Goal: Task Accomplishment & Management: Use online tool/utility

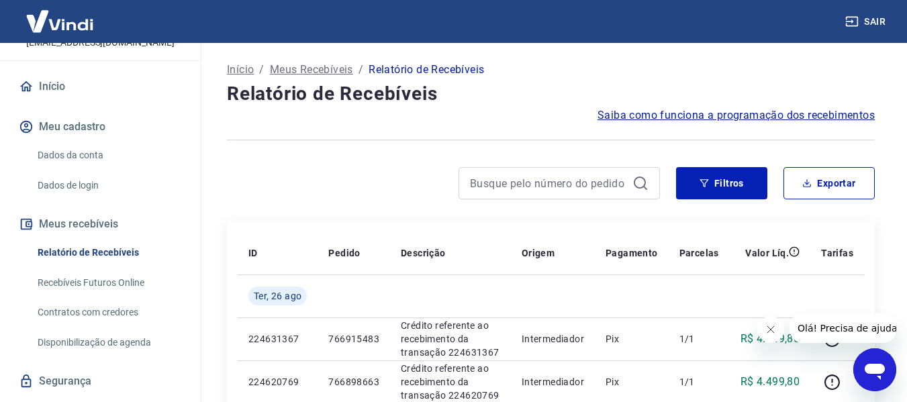
scroll to position [116, 0]
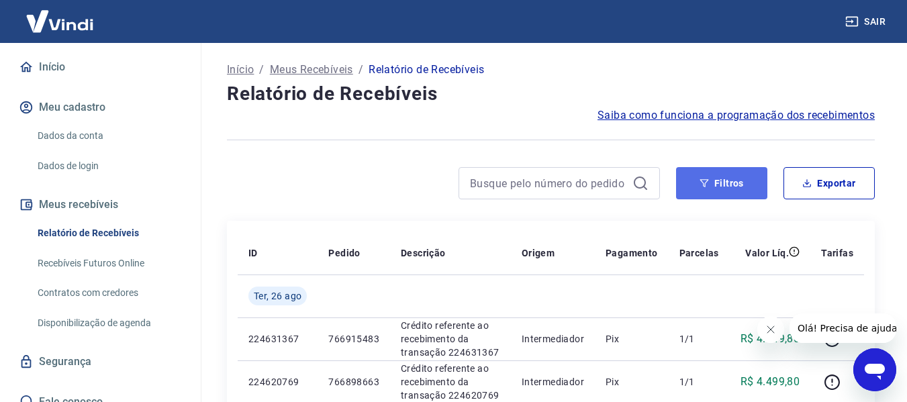
click at [721, 185] on button "Filtros" at bounding box center [721, 183] width 91 height 32
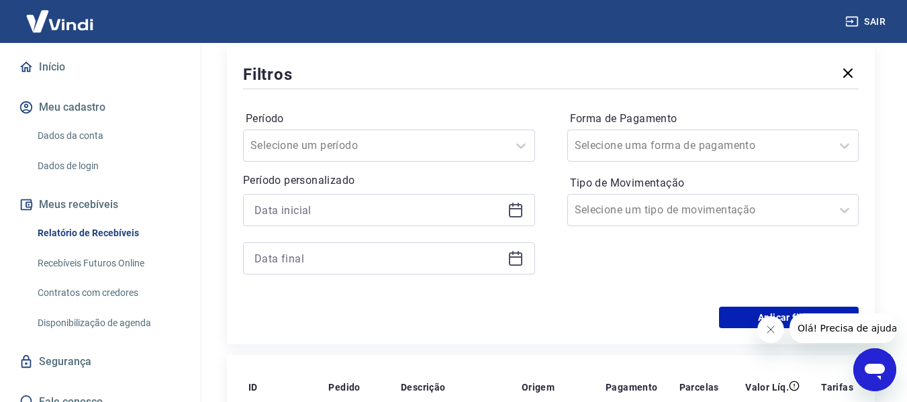
scroll to position [202, 0]
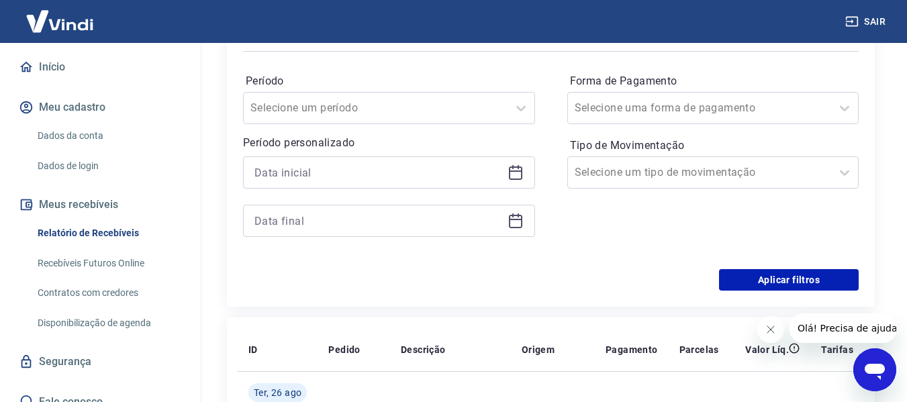
click at [519, 169] on icon at bounding box center [516, 173] width 16 height 16
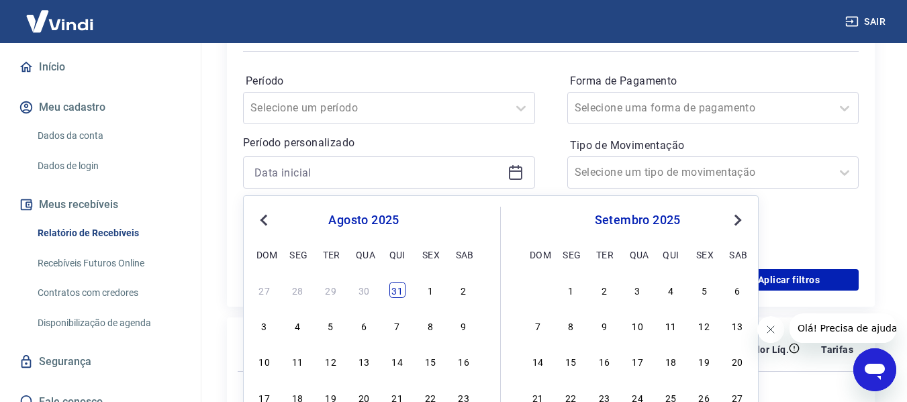
click at [393, 289] on div "31" at bounding box center [398, 290] width 16 height 16
type input "[DATE]"
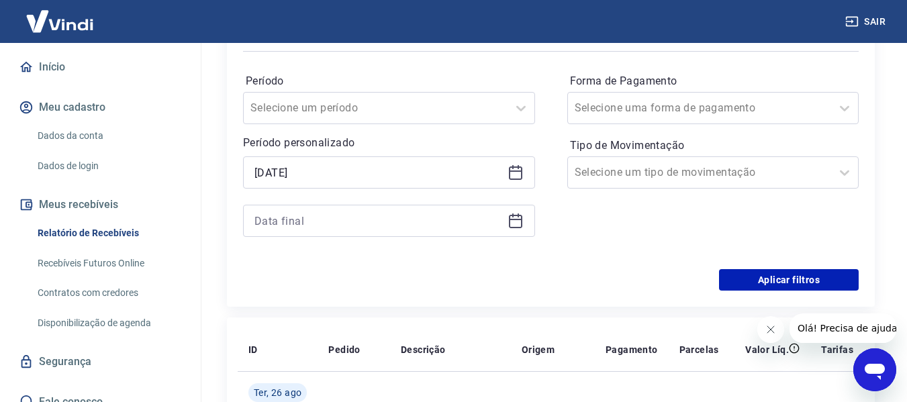
click at [521, 226] on icon at bounding box center [516, 221] width 16 height 16
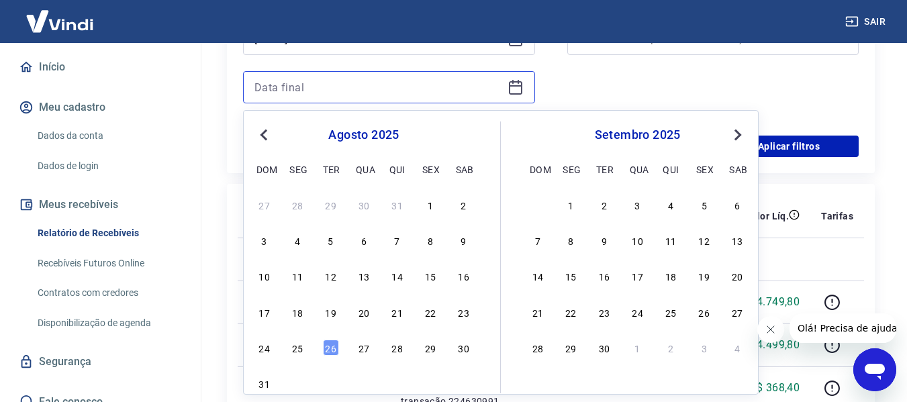
scroll to position [336, 0]
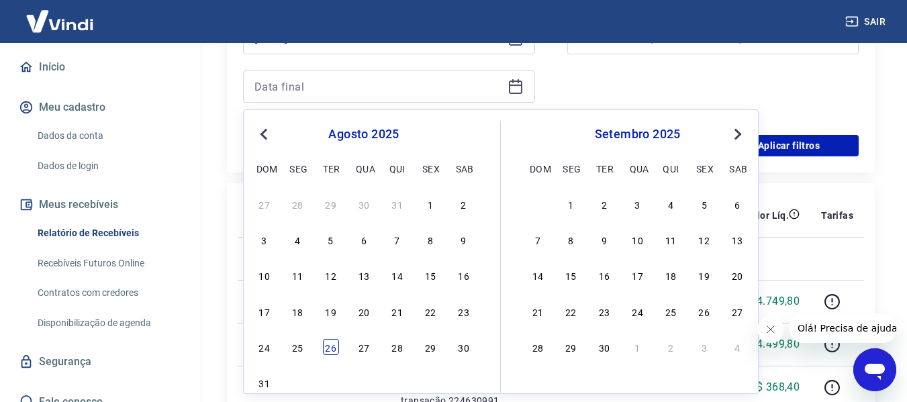
click at [337, 345] on div "26" at bounding box center [331, 347] width 16 height 16
type input "[DATE]"
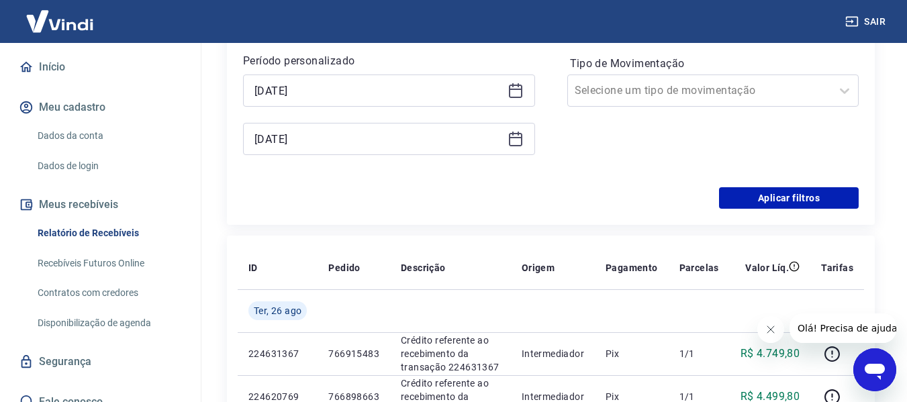
scroll to position [202, 0]
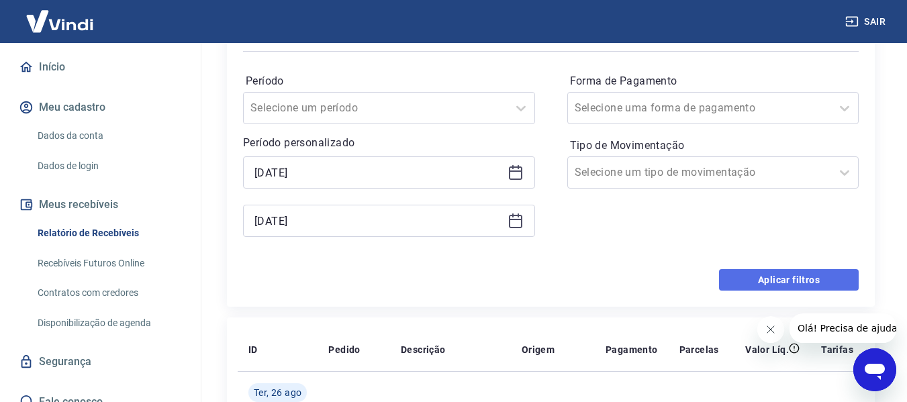
click at [768, 283] on button "Aplicar filtros" at bounding box center [789, 279] width 140 height 21
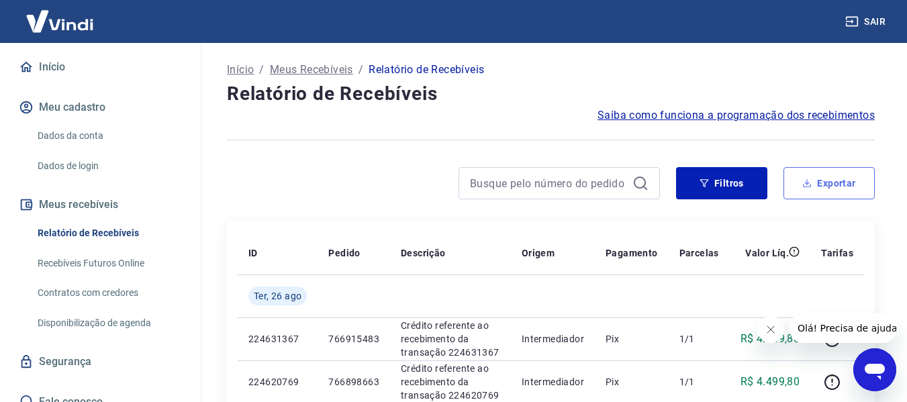
click at [838, 188] on button "Exportar" at bounding box center [829, 183] width 91 height 32
type input "[DATE]"
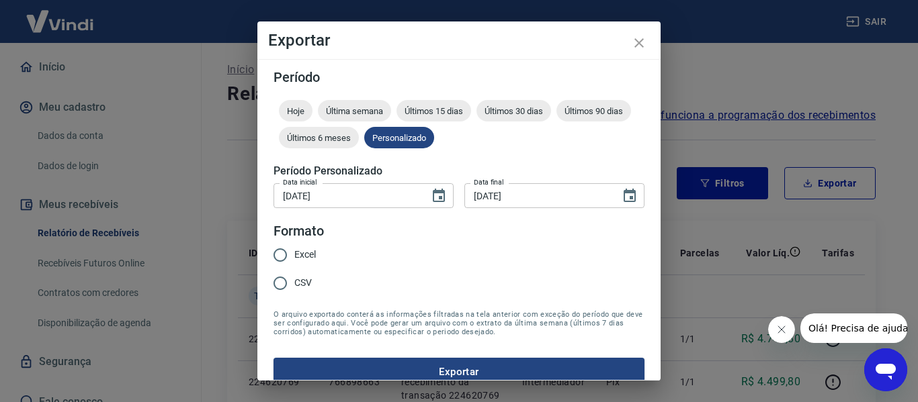
click at [297, 257] on span "Excel" at bounding box center [304, 255] width 21 height 14
click at [294, 257] on input "Excel" at bounding box center [280, 255] width 28 height 28
radio input "true"
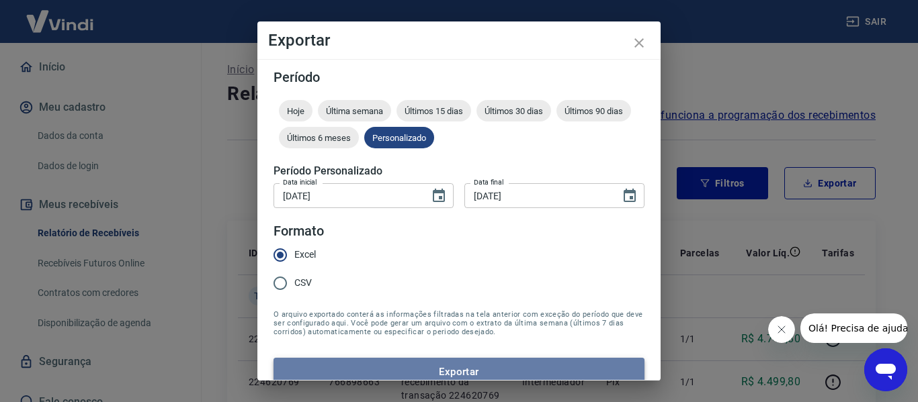
click at [481, 373] on button "Exportar" at bounding box center [458, 372] width 371 height 28
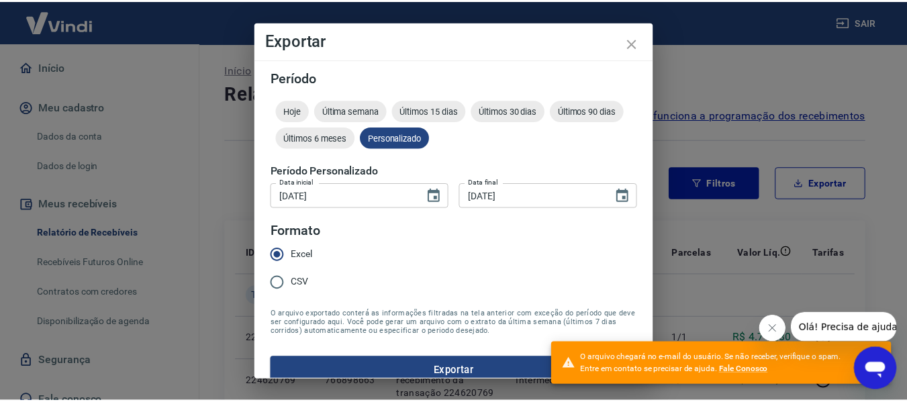
scroll to position [17, 0]
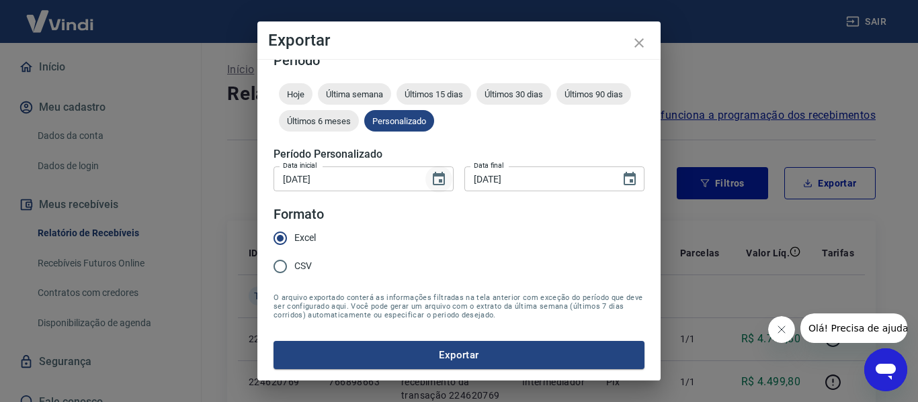
click at [431, 179] on icon "Choose date, selected date is 31 de jul de 2025" at bounding box center [439, 179] width 16 height 16
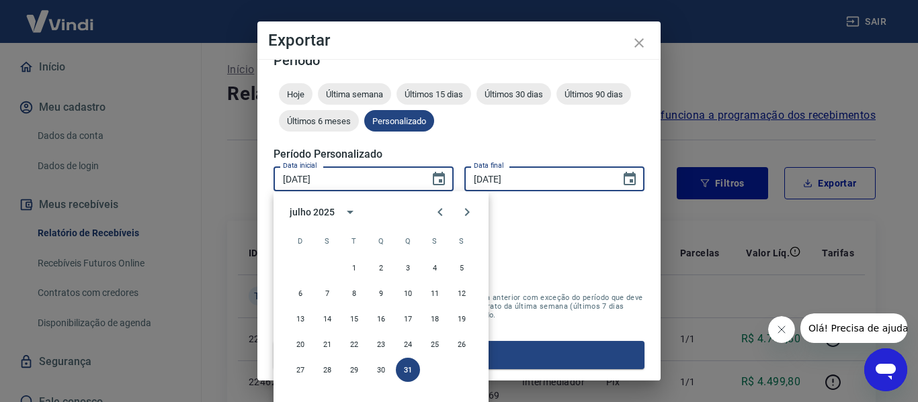
drag, startPoint x: 562, startPoint y: 175, endPoint x: 582, endPoint y: 177, distance: 19.6
click at [564, 175] on input "[DATE]" at bounding box center [537, 179] width 146 height 25
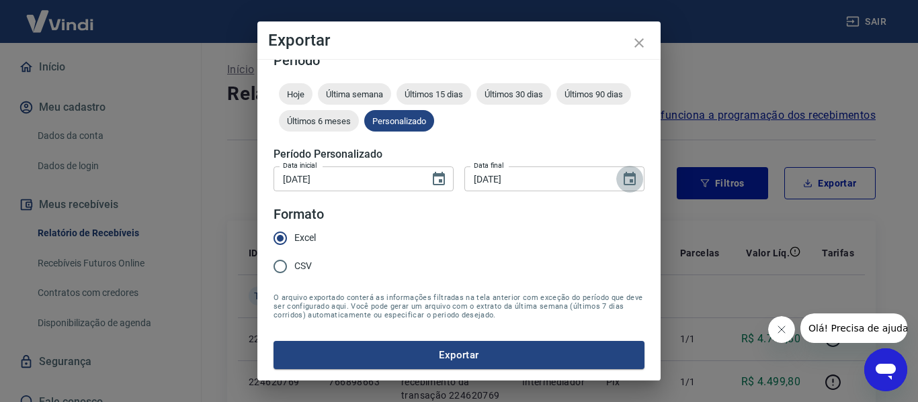
click at [621, 180] on icon "Choose date, selected date is 26 de ago de 2025" at bounding box center [629, 179] width 16 height 16
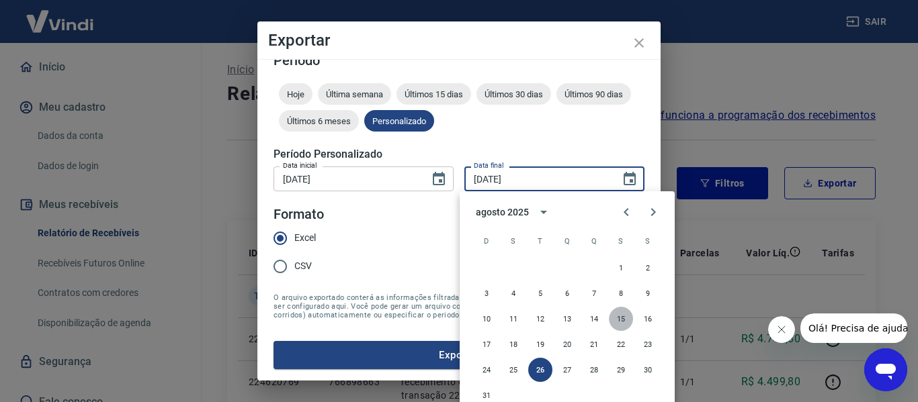
click at [615, 317] on button "15" at bounding box center [621, 319] width 24 height 24
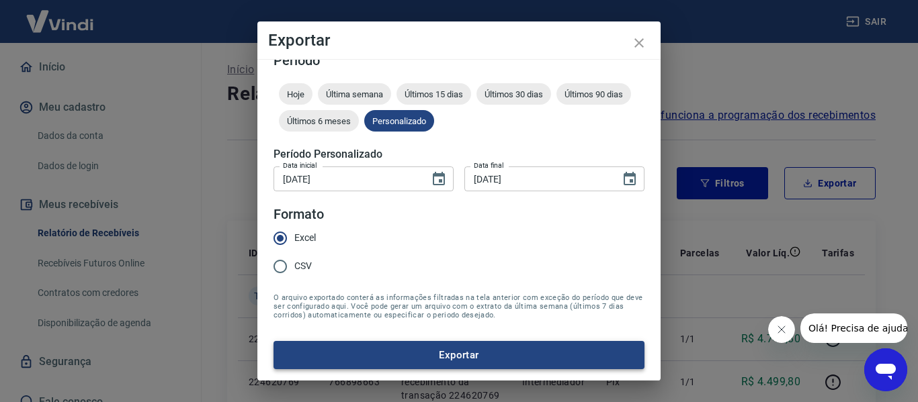
click at [396, 351] on button "Exportar" at bounding box center [458, 355] width 371 height 28
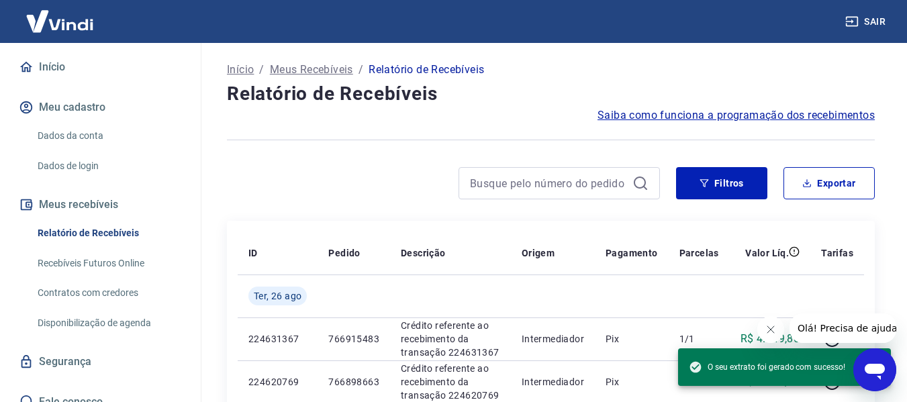
click at [609, 154] on div at bounding box center [551, 140] width 648 height 33
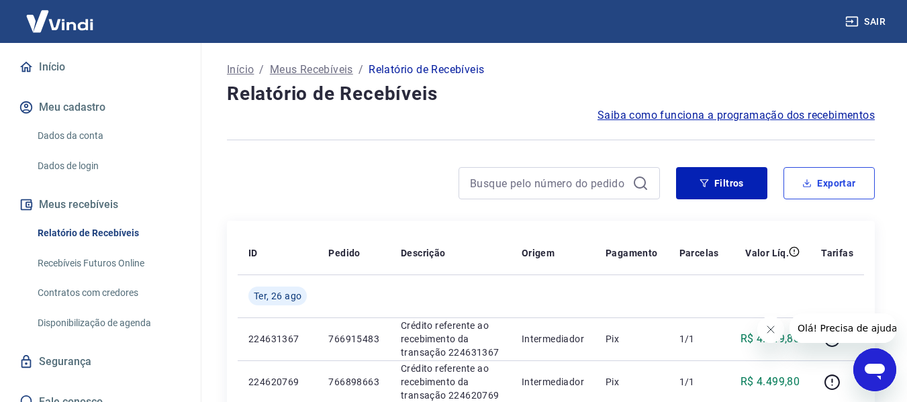
click at [805, 188] on button "Exportar" at bounding box center [829, 183] width 91 height 32
type input "[DATE]"
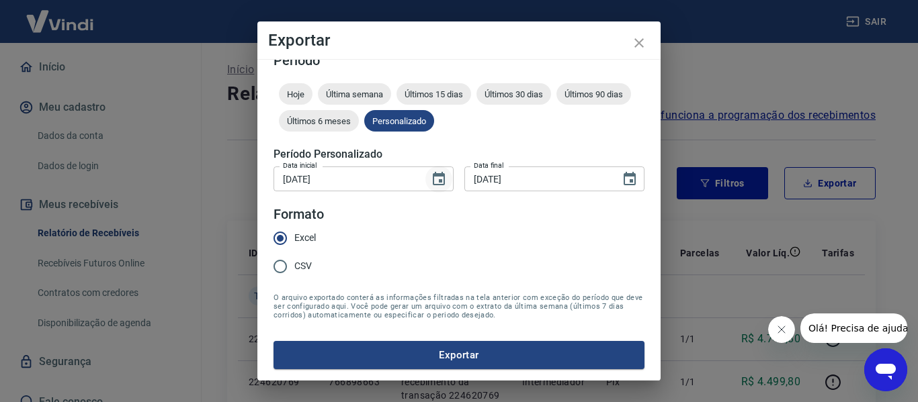
click at [433, 180] on icon "Choose date, selected date is 31 de jul de 2025" at bounding box center [439, 179] width 16 height 16
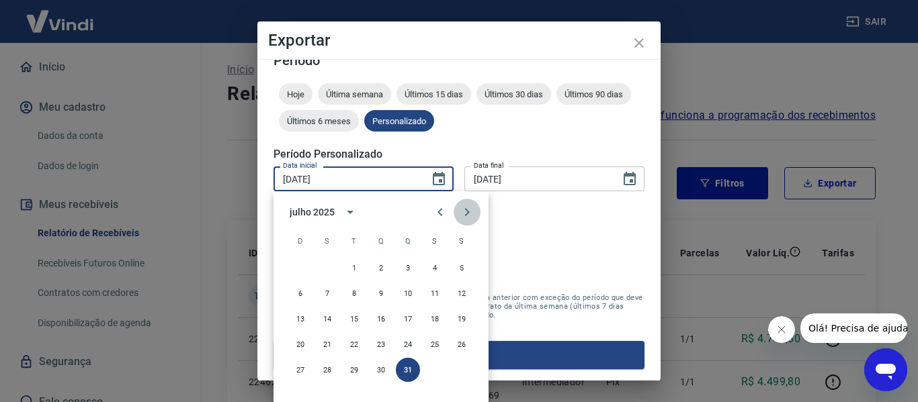
click at [465, 213] on icon "Next month" at bounding box center [467, 212] width 16 height 16
click at [457, 322] on button "16" at bounding box center [461, 319] width 24 height 24
type input "[DATE]"
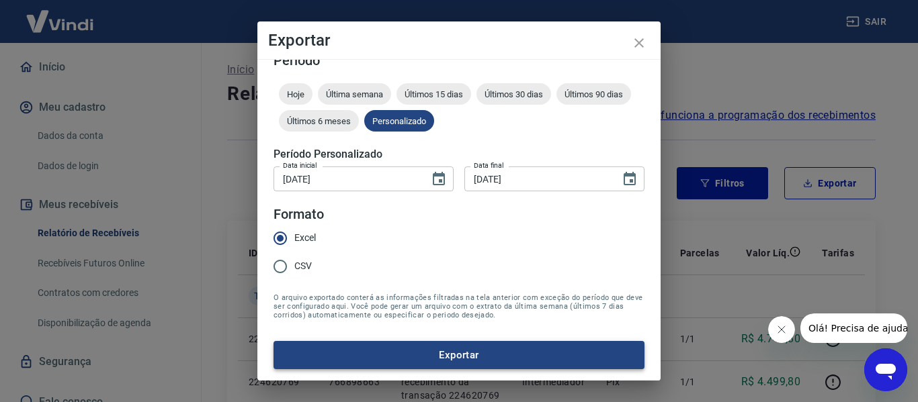
click at [380, 359] on button "Exportar" at bounding box center [458, 355] width 371 height 28
